Goal: Transaction & Acquisition: Book appointment/travel/reservation

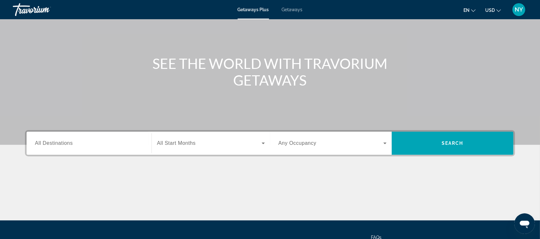
scroll to position [48, 0]
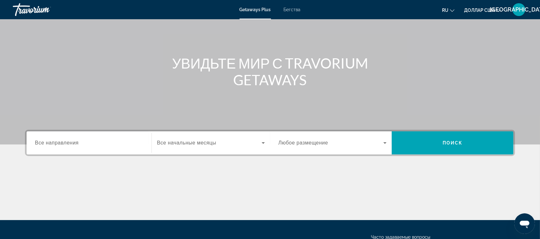
click at [70, 142] on font "Все направления" at bounding box center [57, 142] width 44 height 5
click at [70, 142] on input "Место назначения Все направления" at bounding box center [89, 143] width 108 height 8
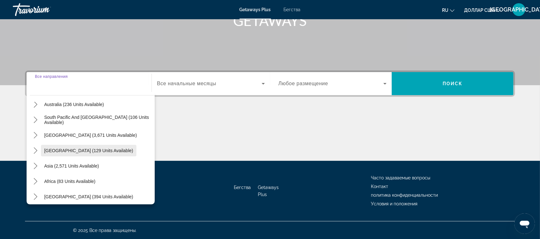
scroll to position [101, 0]
click at [87, 166] on span "Asia (2,571 units available)" at bounding box center [71, 164] width 55 height 5
type input "**********"
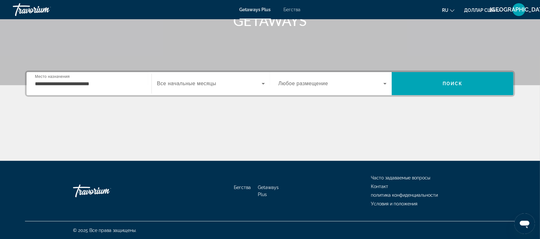
click at [192, 86] on font "Все начальные месяцы" at bounding box center [186, 83] width 59 height 5
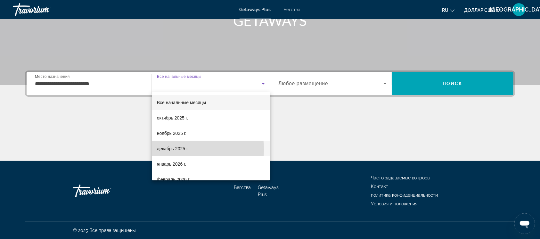
click at [178, 149] on font "декабрь 2025 г." at bounding box center [173, 148] width 32 height 5
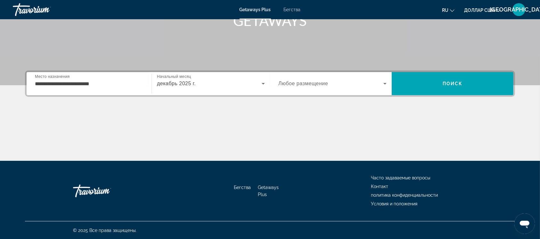
click at [327, 78] on div "Виджет поиска" at bounding box center [332, 84] width 108 height 18
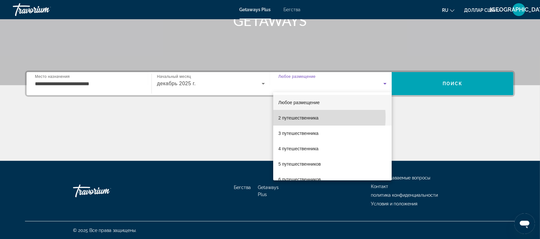
click at [296, 117] on font "2 путешественника" at bounding box center [298, 117] width 40 height 5
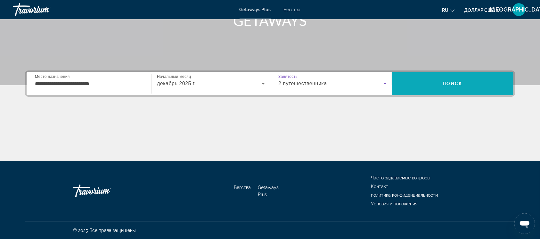
click at [456, 83] on font "Поиск" at bounding box center [452, 83] width 20 height 5
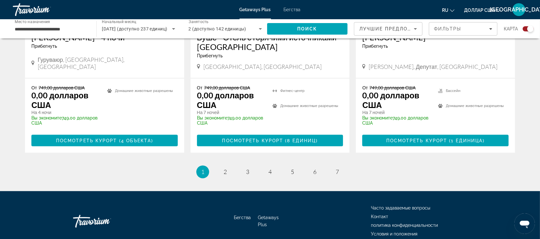
scroll to position [1063, 0]
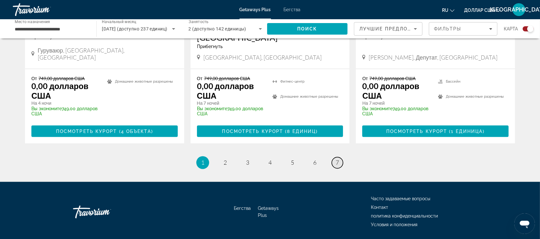
click at [337, 159] on font "7" at bounding box center [336, 162] width 3 height 7
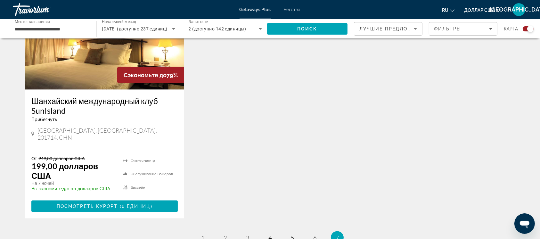
scroll to position [962, 0]
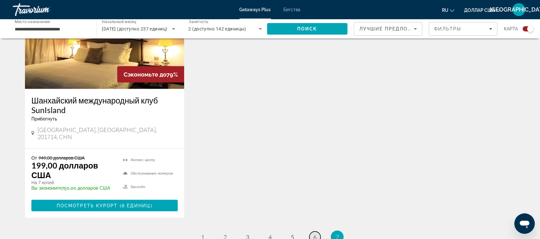
click at [313, 233] on font "6" at bounding box center [314, 236] width 3 height 7
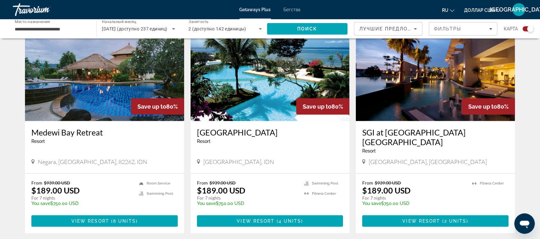
scroll to position [240, 0]
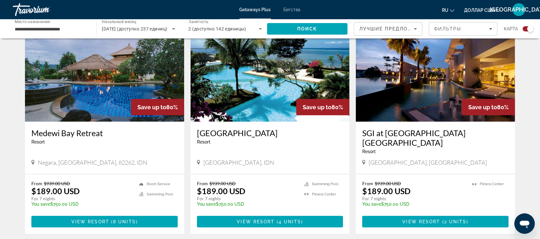
click at [423, 93] on img "Основное содержание" at bounding box center [435, 70] width 159 height 102
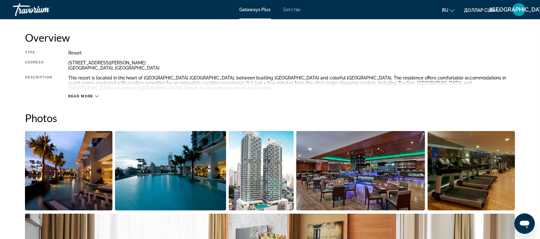
scroll to position [212, 0]
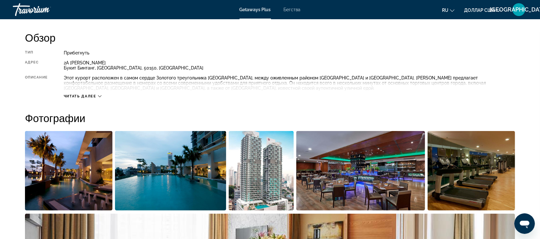
click at [100, 96] on icon "Основное содержание" at bounding box center [100, 96] width 4 height 4
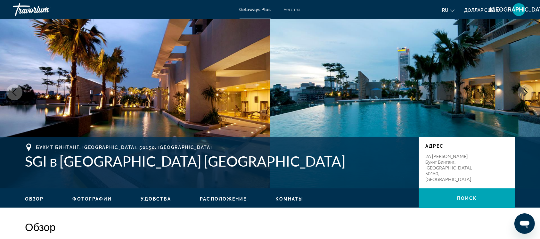
scroll to position [0, 0]
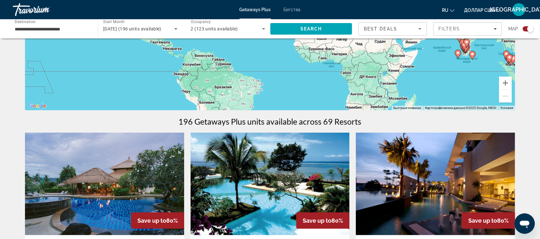
scroll to position [130, 0]
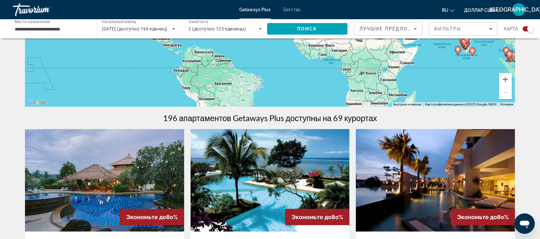
click at [424, 57] on div "Чтобы активировать перетаскивание с помощью кнопок, нажмите Alt + Ввод. После э…" at bounding box center [270, 11] width 490 height 192
click at [416, 29] on icon "Сортировать по" at bounding box center [415, 29] width 8 height 8
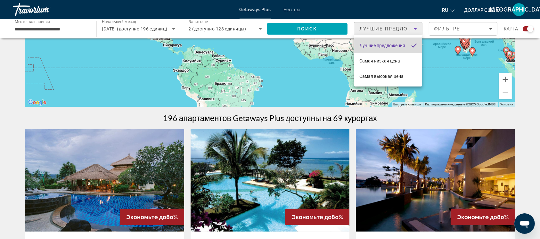
click at [395, 45] on font "Лучшие предложения" at bounding box center [382, 45] width 46 height 5
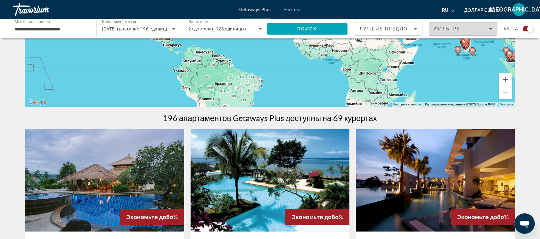
click at [453, 27] on font "Фильтры" at bounding box center [448, 28] width 28 height 5
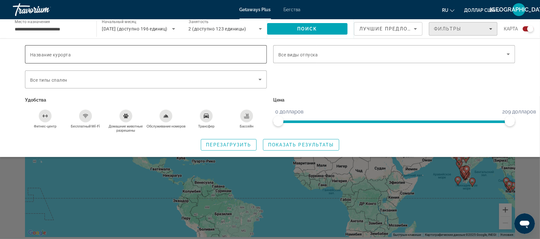
scroll to position [0, 0]
click at [386, 69] on div "Виджет поиска" at bounding box center [394, 66] width 242 height 7
click at [309, 32] on span "Поиск" at bounding box center [307, 28] width 80 height 15
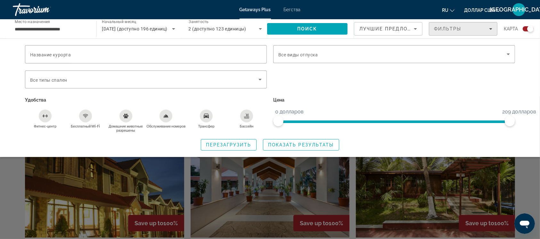
scroll to position [352, 0]
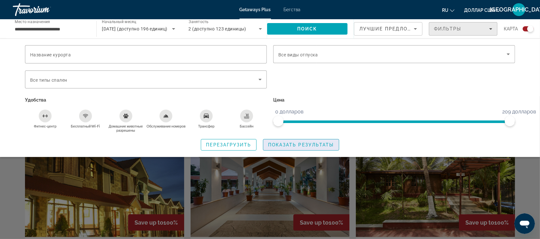
click at [285, 142] on font "Показать результаты" at bounding box center [301, 144] width 66 height 5
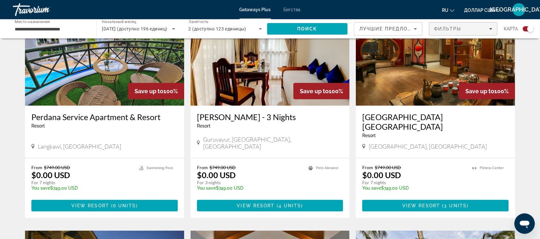
scroll to position [256, 0]
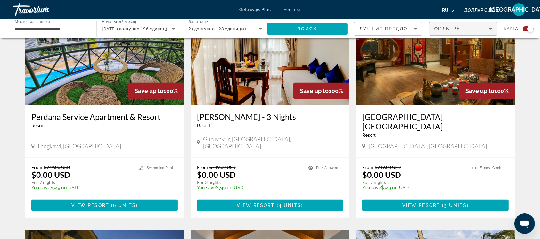
click at [99, 78] on img "Основное содержание" at bounding box center [104, 54] width 159 height 102
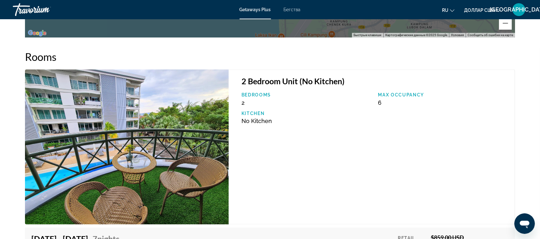
scroll to position [1011, 0]
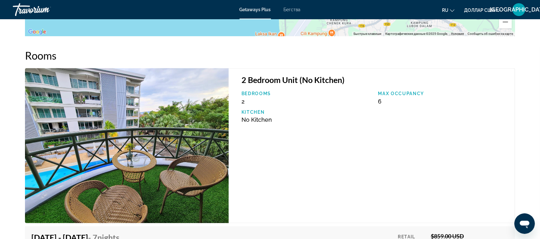
click at [295, 162] on div "2 Bedroom Unit (No Kitchen) Bedrooms 2 Max Occupancy 6 Kitchen No Kitchen" at bounding box center [372, 145] width 286 height 155
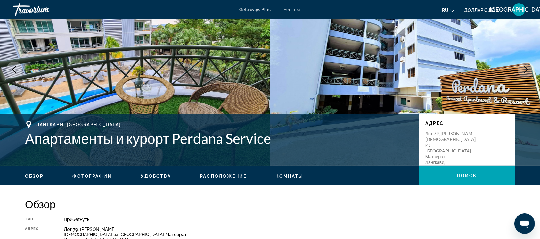
scroll to position [0, 0]
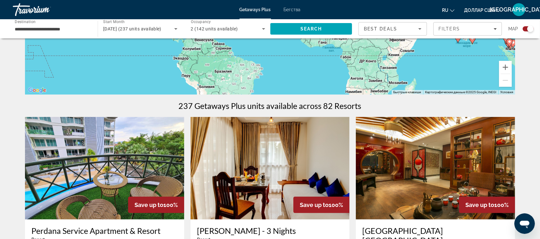
scroll to position [139, 0]
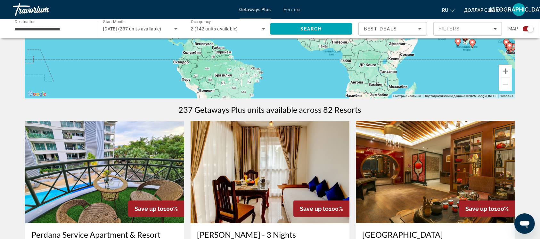
click at [264, 28] on icon "Search widget" at bounding box center [264, 29] width 8 height 8
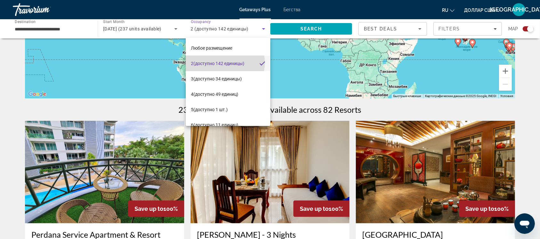
click at [224, 63] on font "(доступно 142 единицы)" at bounding box center [218, 63] width 51 height 5
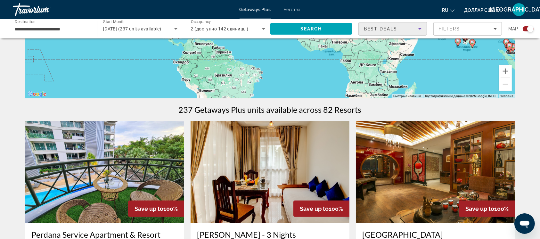
click at [396, 29] on span "Best Deals" at bounding box center [380, 28] width 33 height 5
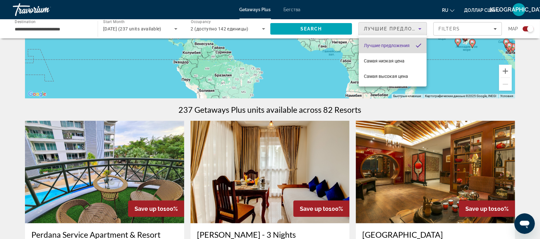
click at [393, 46] on font "Лучшие предложения" at bounding box center [387, 45] width 46 height 5
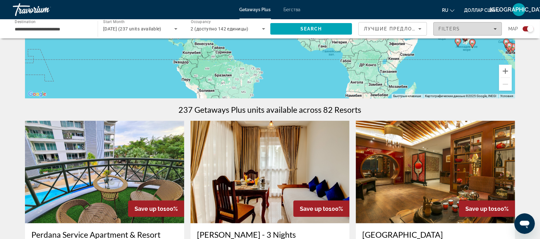
click at [466, 31] on div "Filters" at bounding box center [467, 28] width 58 height 5
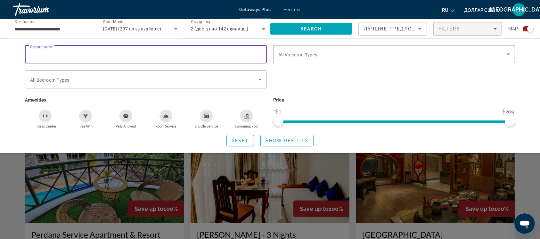
click at [218, 54] on input "Resort name" at bounding box center [145, 55] width 231 height 8
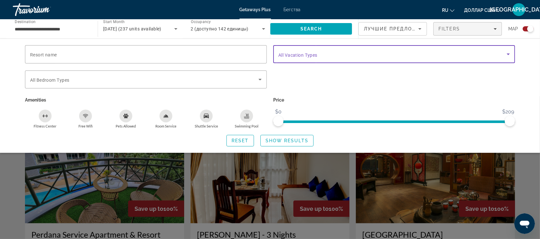
click at [328, 51] on span "Search widget" at bounding box center [392, 54] width 228 height 8
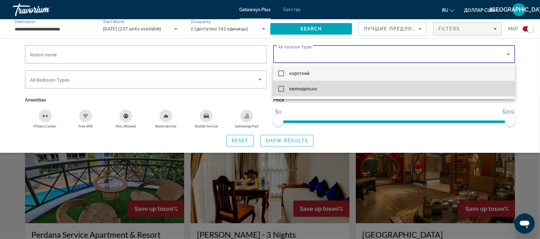
click at [281, 90] on mat-pseudo-checkbox at bounding box center [281, 89] width 6 height 6
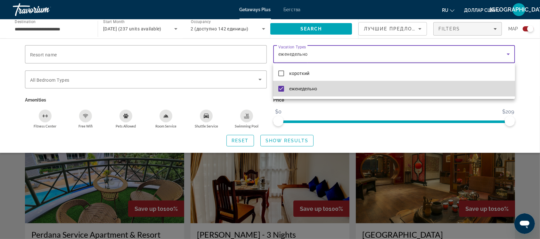
click at [289, 90] on mat-option "еженедельно" at bounding box center [394, 88] width 242 height 15
click at [288, 92] on mat-option "еженедельно" at bounding box center [394, 88] width 242 height 15
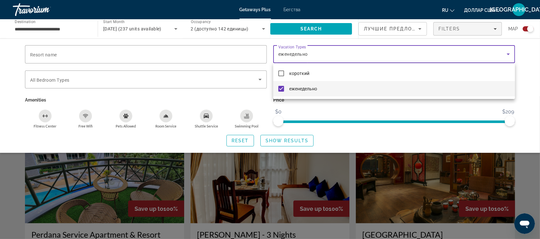
click at [100, 78] on div at bounding box center [270, 119] width 540 height 239
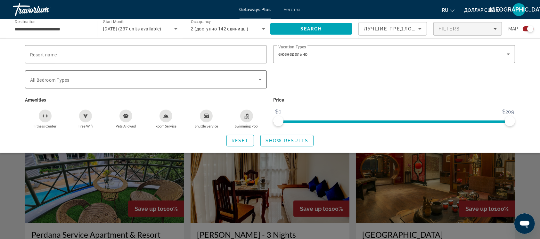
click at [60, 79] on span "All Bedroom Types" at bounding box center [49, 79] width 39 height 5
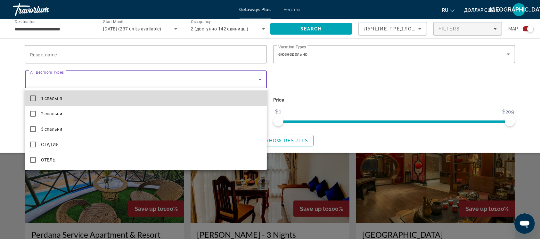
click at [47, 101] on span "1 спальня" at bounding box center [51, 98] width 21 height 8
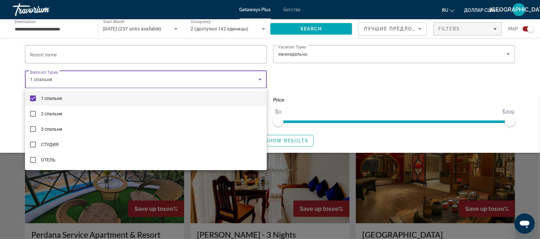
click at [77, 54] on div at bounding box center [270, 119] width 540 height 239
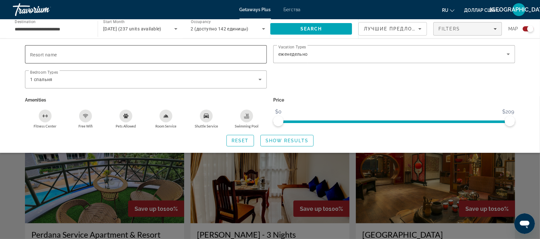
click at [77, 58] on div "Search widget" at bounding box center [145, 54] width 231 height 18
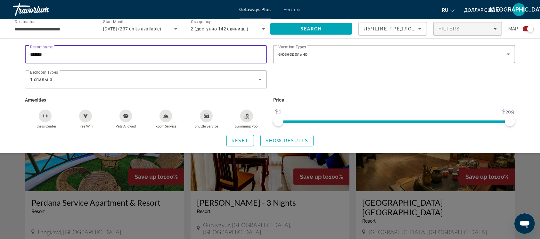
scroll to position [171, 0]
type input "*******"
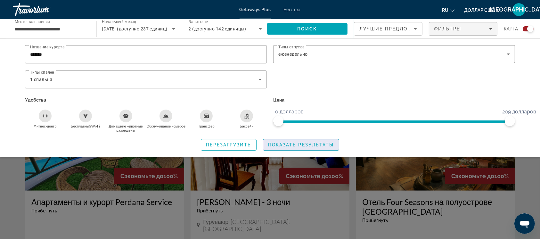
click at [314, 146] on font "Показать результаты" at bounding box center [301, 144] width 66 height 5
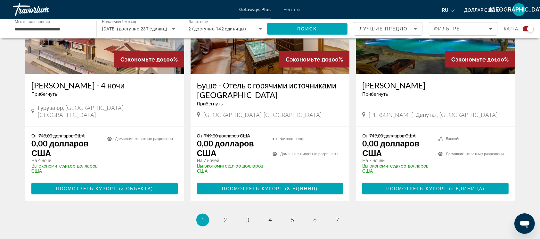
scroll to position [1023, 0]
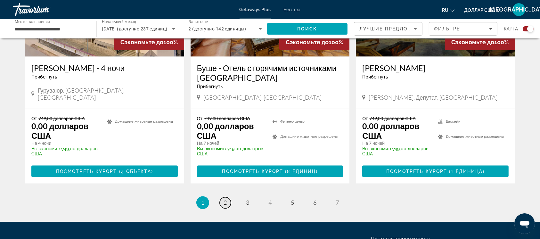
click at [223, 197] on link "страница 2" at bounding box center [225, 202] width 11 height 11
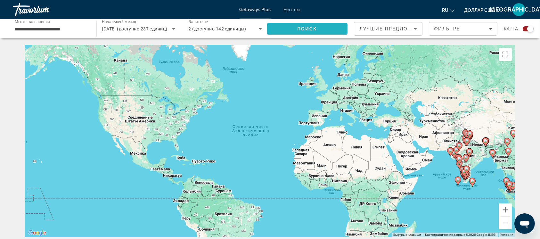
click at [307, 30] on font "Поиск" at bounding box center [307, 28] width 20 height 5
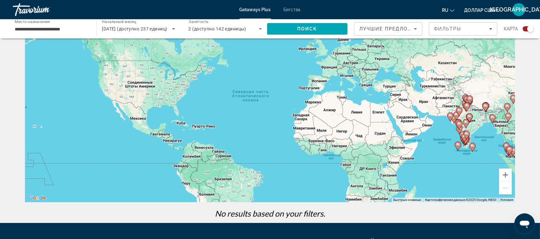
scroll to position [34, 0]
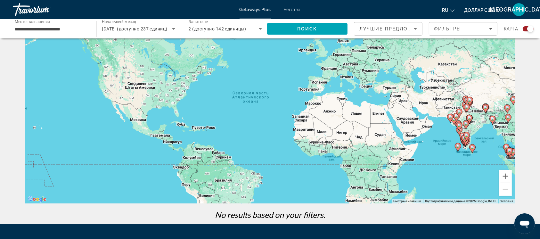
click at [502, 127] on div "Чтобы активировать перетаскивание с помощью кнопок, нажмите Alt + Ввод. После э…" at bounding box center [270, 107] width 490 height 192
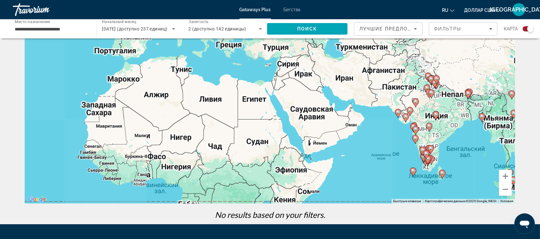
click at [502, 127] on div "Чтобы активировать перетаскивание с помощью кнопок, нажмите Alt + Ввод. После э…" at bounding box center [270, 107] width 490 height 192
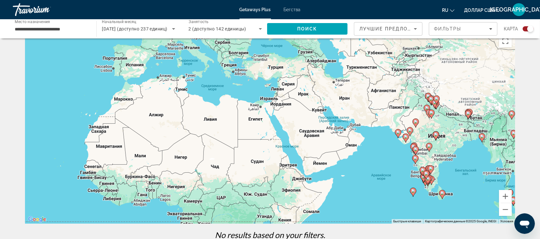
scroll to position [0, 0]
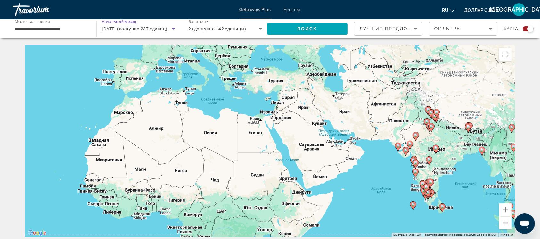
click at [173, 29] on icon "Виджет поиска" at bounding box center [173, 29] width 3 height 2
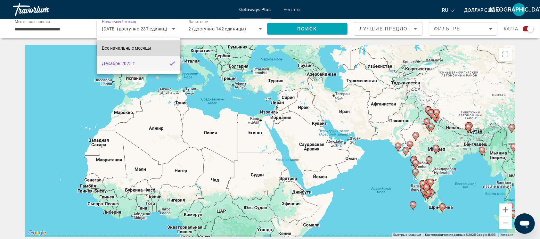
click at [145, 49] on font "Все начальные месяцы" at bounding box center [126, 47] width 49 height 5
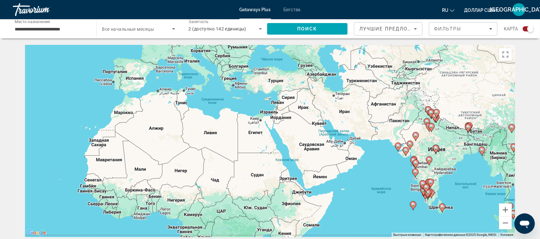
click at [129, 27] on font "Все начальные месяцы" at bounding box center [128, 29] width 52 height 5
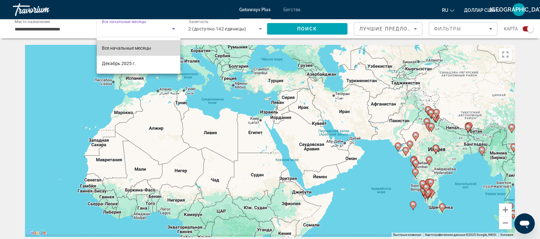
click at [126, 48] on font "Все начальные месяцы" at bounding box center [126, 47] width 49 height 5
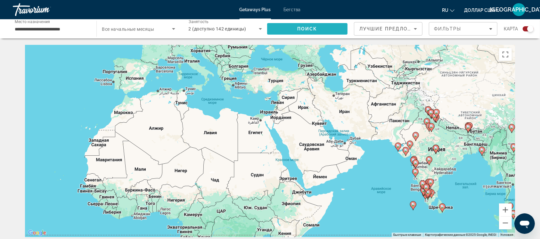
click at [306, 27] on font "Поиск" at bounding box center [307, 28] width 20 height 5
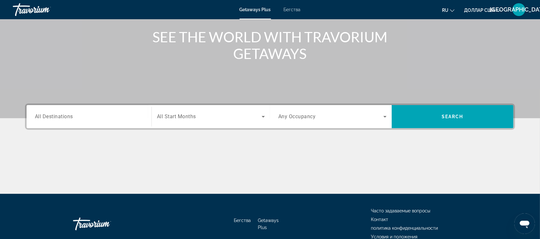
scroll to position [74, 0]
click at [79, 116] on input "Destination All Destinations" at bounding box center [89, 117] width 108 height 8
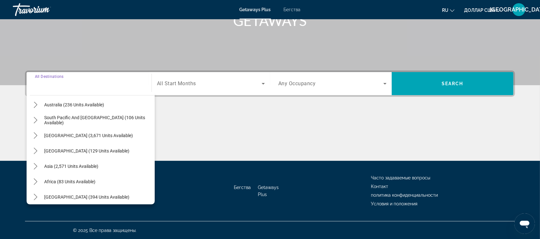
scroll to position [103, 0]
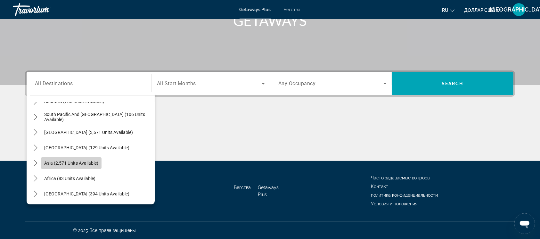
click at [75, 164] on span "Asia (2,571 units available)" at bounding box center [71, 162] width 54 height 5
type input "**********"
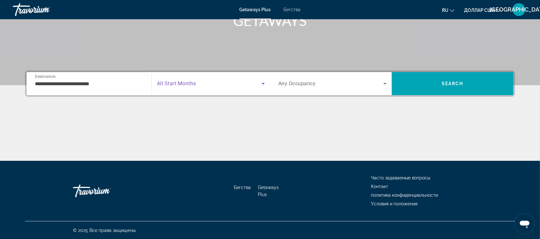
click at [198, 80] on span "Search widget" at bounding box center [209, 84] width 105 height 8
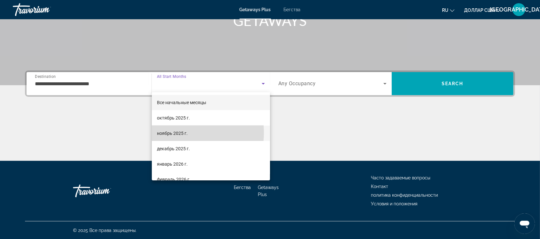
click at [178, 133] on font "ноябрь 2025 г." at bounding box center [172, 133] width 31 height 5
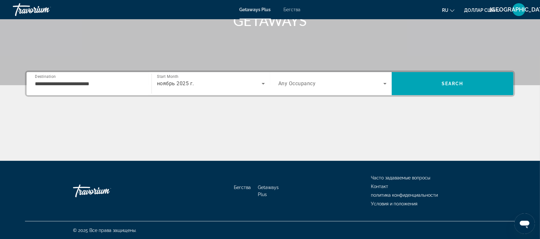
click at [309, 81] on span "Any Occupancy" at bounding box center [296, 84] width 37 height 6
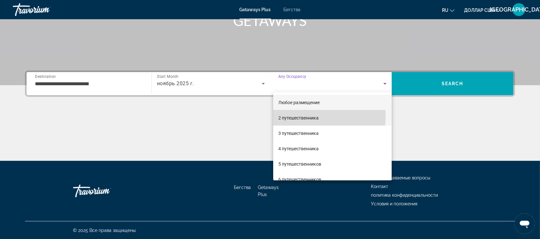
click at [301, 117] on font "2 путешественника" at bounding box center [298, 117] width 40 height 5
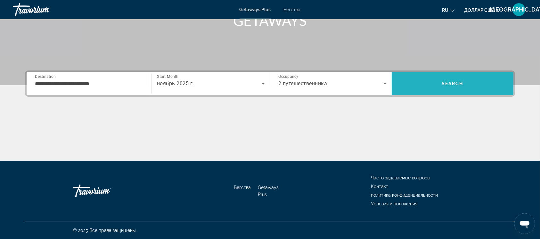
click at [439, 80] on span "Search" at bounding box center [453, 83] width 122 height 15
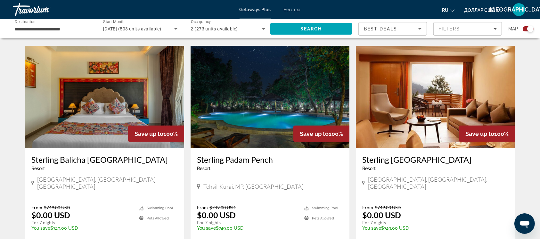
scroll to position [446, 0]
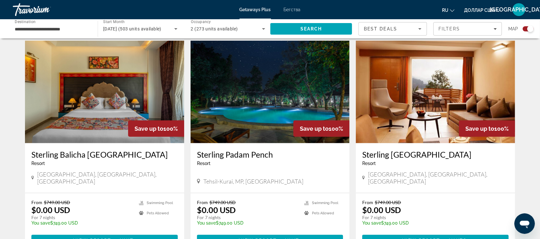
click at [287, 88] on img "Основное содержание" at bounding box center [269, 92] width 159 height 102
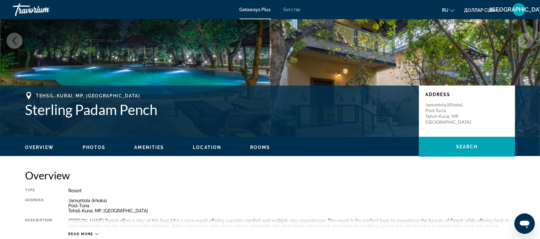
scroll to position [75, 0]
